Goal: Book appointment/travel/reservation

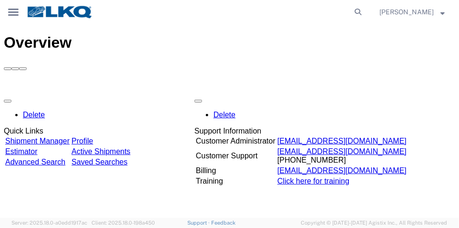
click at [14, 9] on icon at bounding box center [13, 12] width 10 height 7
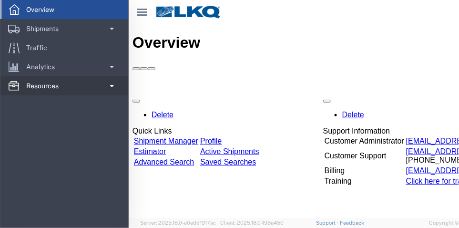
click at [115, 86] on span at bounding box center [112, 85] width 8 height 19
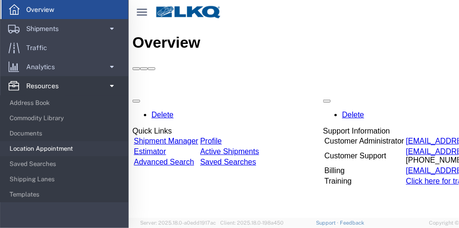
click at [69, 144] on span "Location Appointment" at bounding box center [66, 148] width 112 height 19
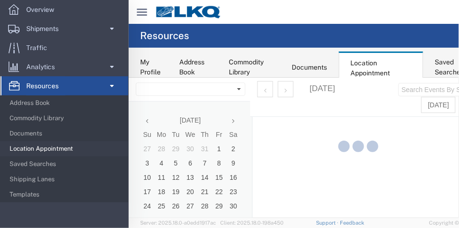
select select "28716"
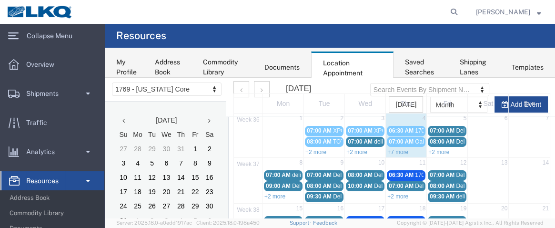
scroll to position [30, 0]
click at [442, 149] on link "+2 more" at bounding box center [438, 152] width 21 height 7
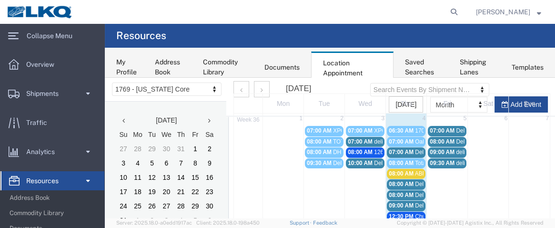
scroll to position [10, 0]
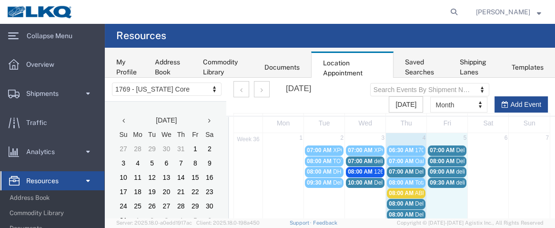
click at [440, 137] on td "5" at bounding box center [447, 138] width 41 height 11
select select "1"
select select
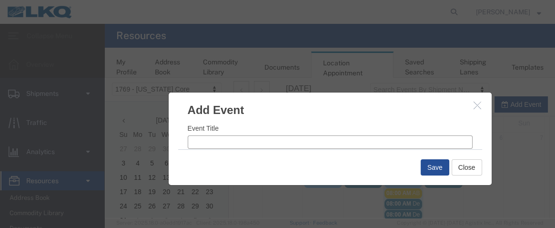
click at [220, 142] on input "Event Title" at bounding box center [330, 141] width 285 height 13
type input "x"
type input "XPO=4"
click at [350, 143] on input "12:27 PM" at bounding box center [404, 141] width 135 height 13
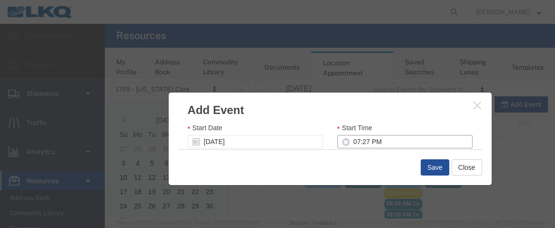
type input "7:27 PM"
type input "8:27 PM"
click at [368, 141] on input "7:00 PM" at bounding box center [404, 141] width 135 height 13
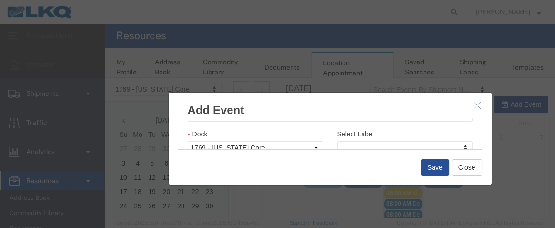
scroll to position [176, 0]
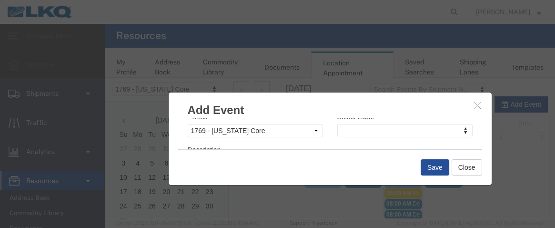
type input "7:00 AM"
type input "8:00 AM"
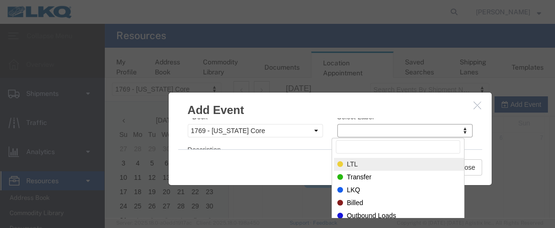
select select "25"
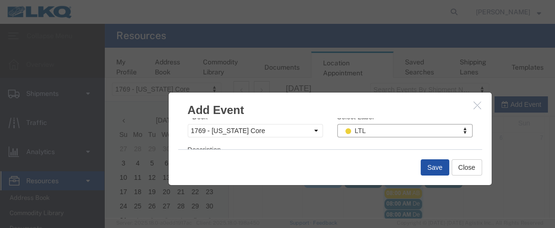
click at [432, 171] on button "Save" at bounding box center [435, 167] width 29 height 16
